Goal: Task Accomplishment & Management: Manage account settings

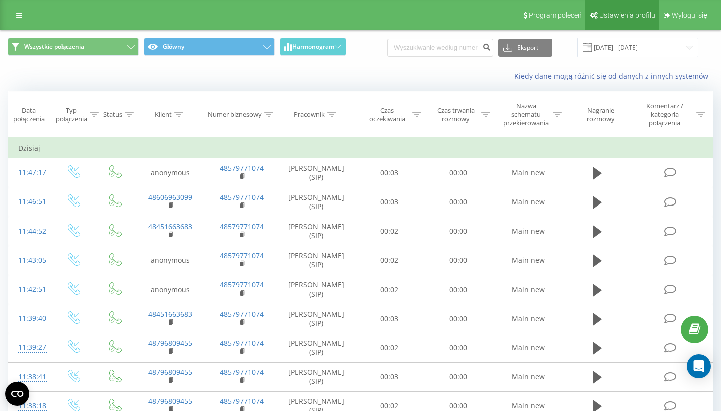
click at [614, 17] on span "Ustawienia profilu" at bounding box center [627, 15] width 56 height 8
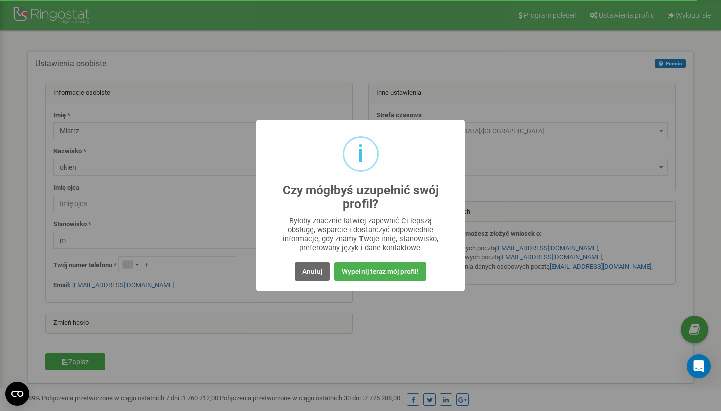
click at [322, 268] on button "Anuluj" at bounding box center [312, 271] width 35 height 19
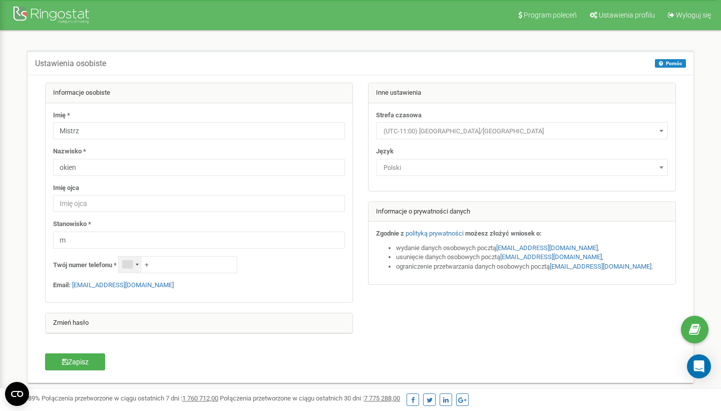
click at [134, 261] on div "Telephone country code" at bounding box center [130, 264] width 23 height 16
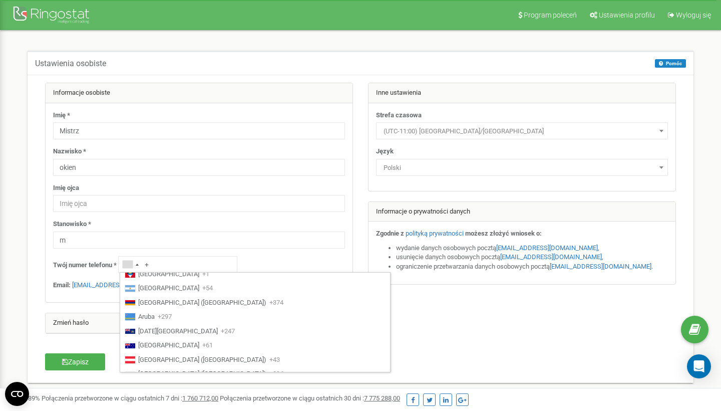
scroll to position [2389, 0]
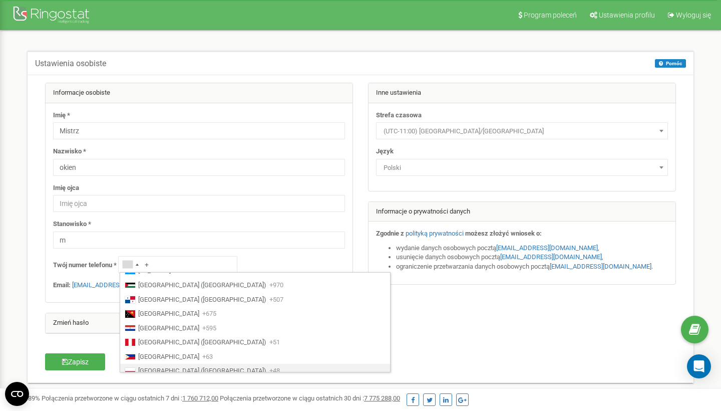
click at [161, 366] on span "Poland (Polska)" at bounding box center [202, 371] width 128 height 10
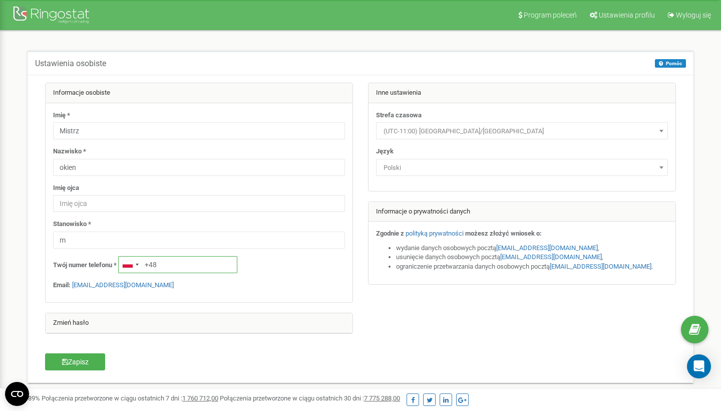
scroll to position [0, 0]
type input "+48451663683"
click at [90, 357] on button "Zapisz" at bounding box center [75, 361] width 60 height 17
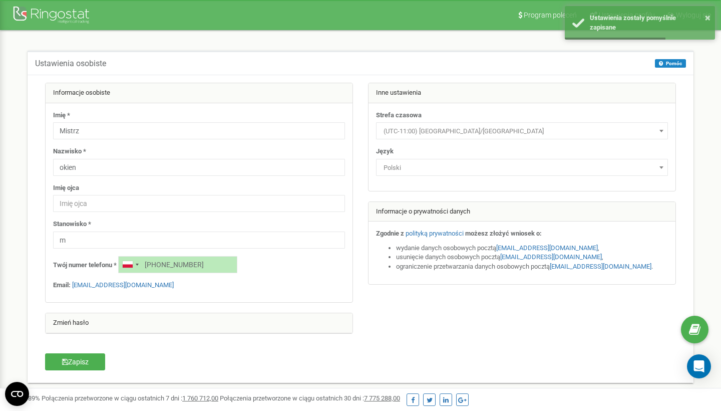
click at [59, 16] on div at bounding box center [53, 16] width 80 height 24
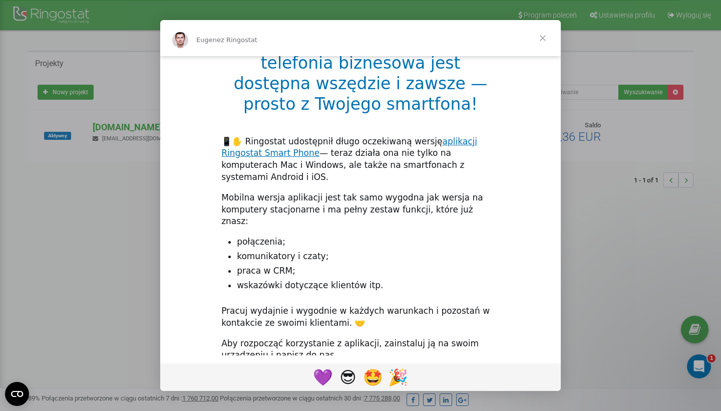
scroll to position [24, 0]
click at [547, 40] on span "Zamknij" at bounding box center [543, 38] width 36 height 36
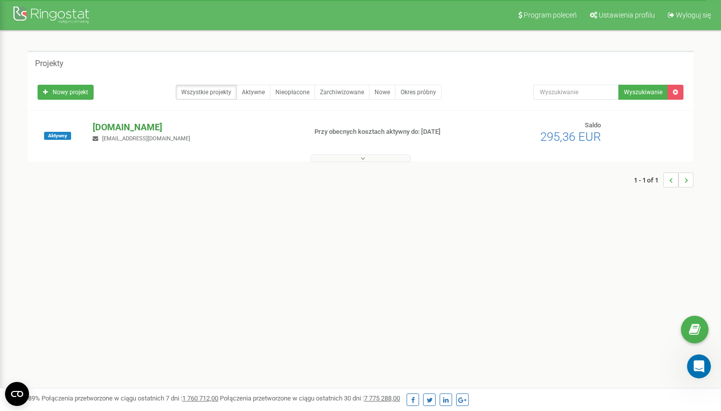
click at [123, 130] on p "[DOMAIN_NAME]" at bounding box center [195, 127] width 205 height 13
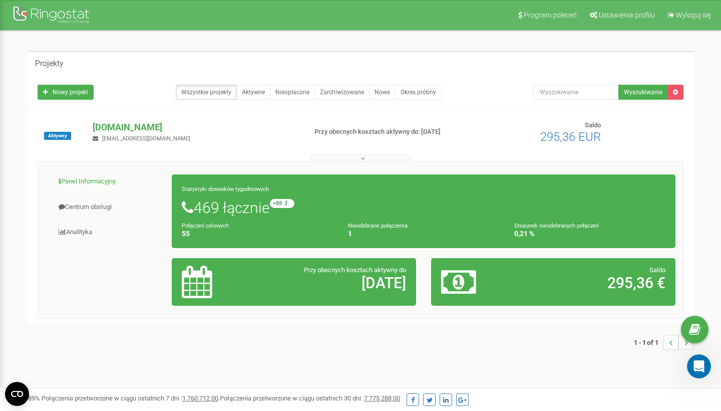
click at [97, 187] on link "Panel Informacyjny" at bounding box center [109, 181] width 127 height 25
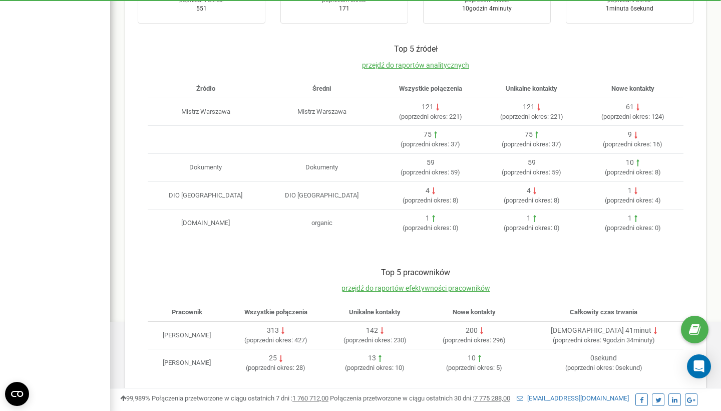
scroll to position [279, 0]
